Goal: Transaction & Acquisition: Purchase product/service

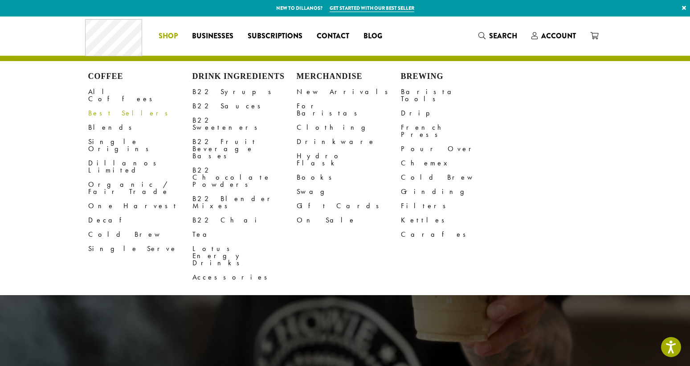
click at [108, 106] on link "Best Sellers" at bounding box center [140, 113] width 104 height 14
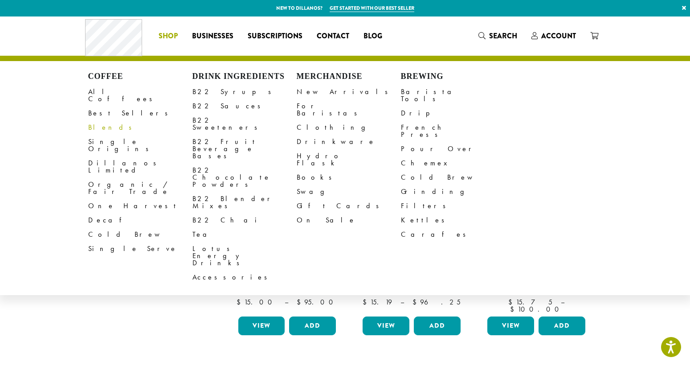
click at [99, 120] on link "Blends" at bounding box center [140, 127] width 104 height 14
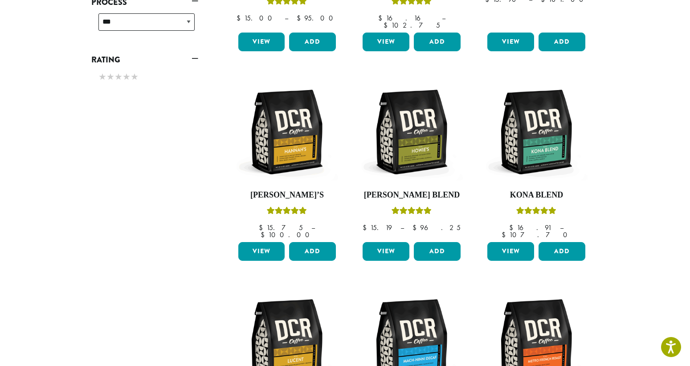
scroll to position [490, 0]
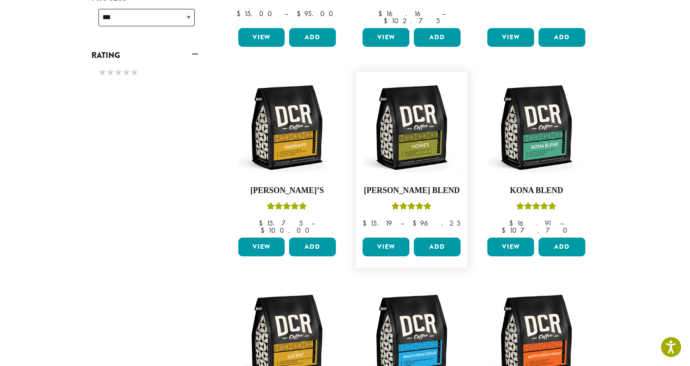
click at [389, 238] on link "View" at bounding box center [386, 247] width 47 height 19
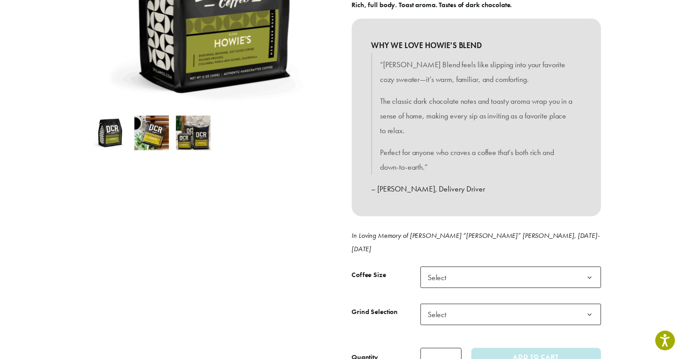
scroll to position [223, 0]
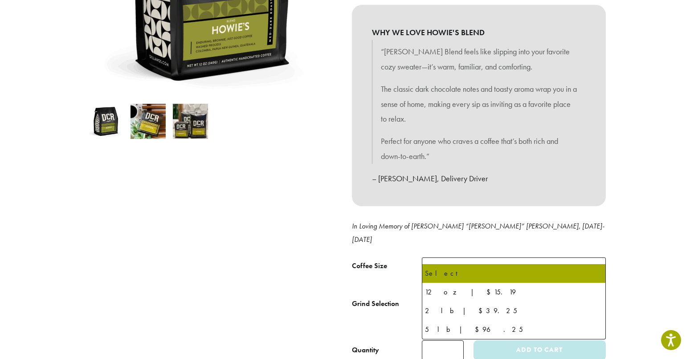
click at [468, 259] on span "Select" at bounding box center [514, 269] width 184 height 22
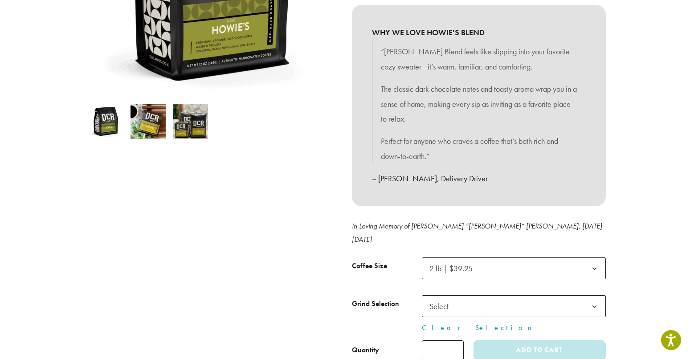
click at [490, 296] on span "Select" at bounding box center [514, 307] width 184 height 22
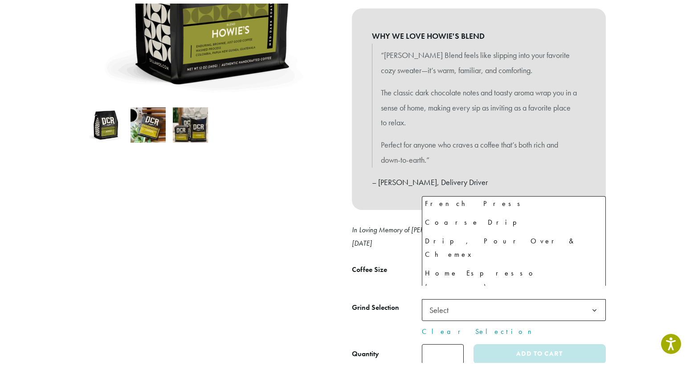
scroll to position [60, 0]
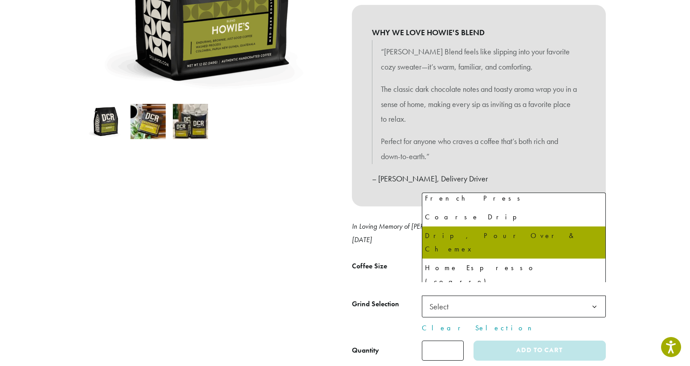
select select "**********"
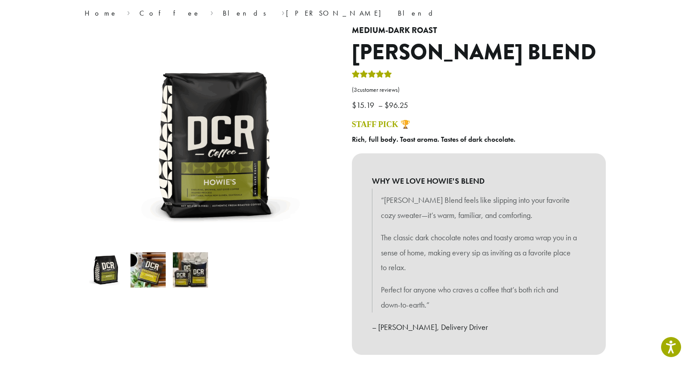
scroll to position [45, 0]
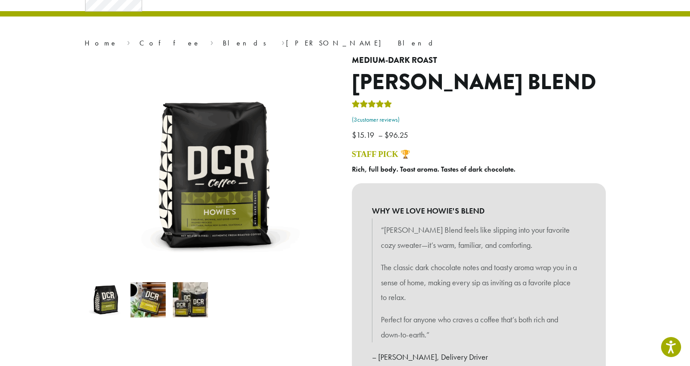
click at [370, 121] on link "( 3 customer reviews)" at bounding box center [479, 119] width 254 height 9
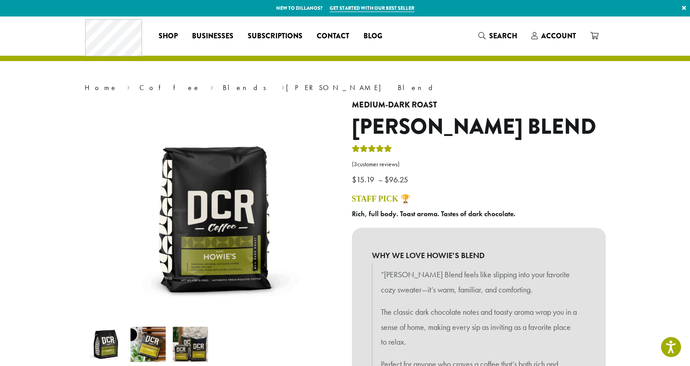
click at [685, 8] on link "×" at bounding box center [684, 8] width 12 height 16
